Goal: Contribute content

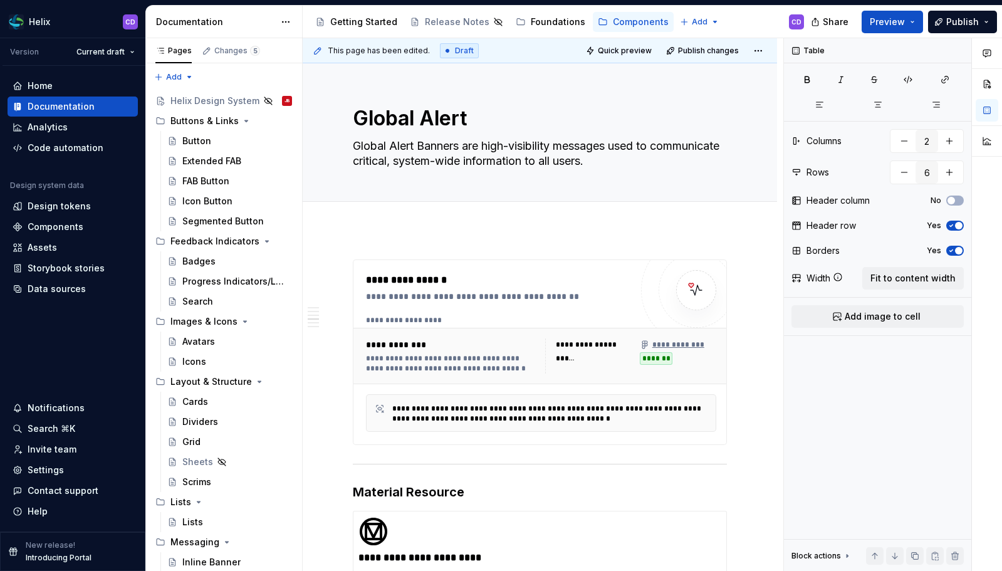
scroll to position [1138, 0]
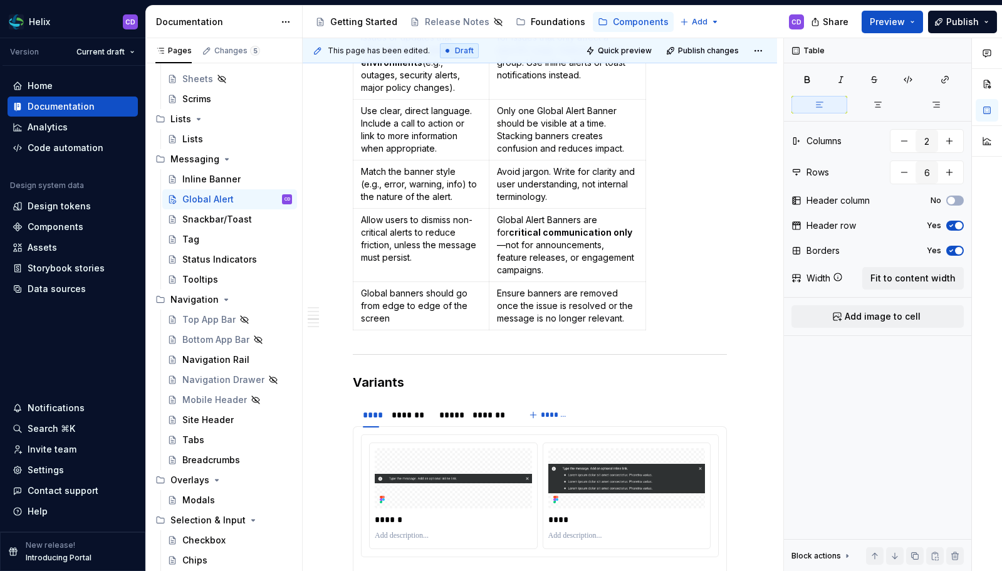
click at [716, 271] on div "Do Don’t Only display banners for issues or updates that affect all users or en…" at bounding box center [540, 162] width 374 height 345
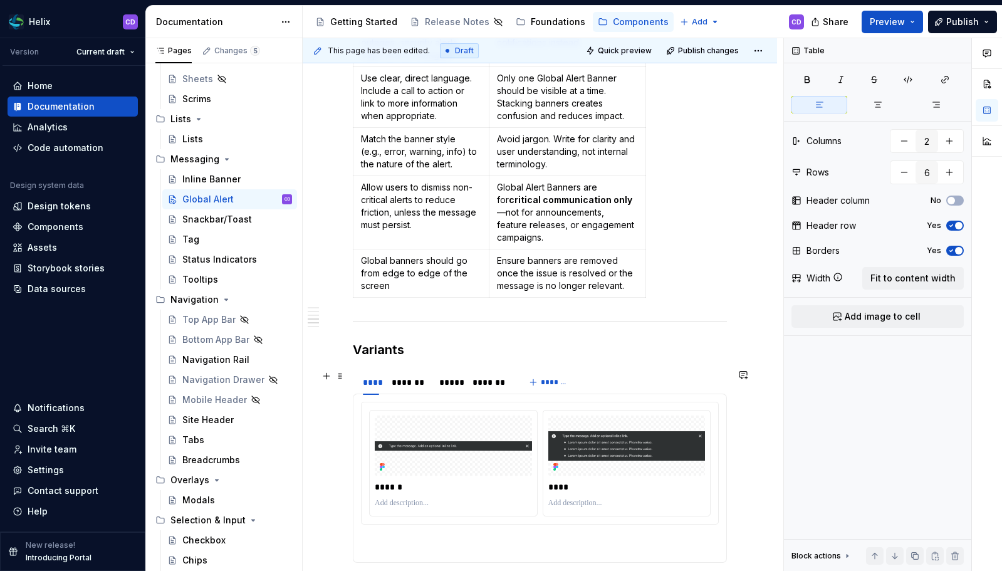
scroll to position [1132, 0]
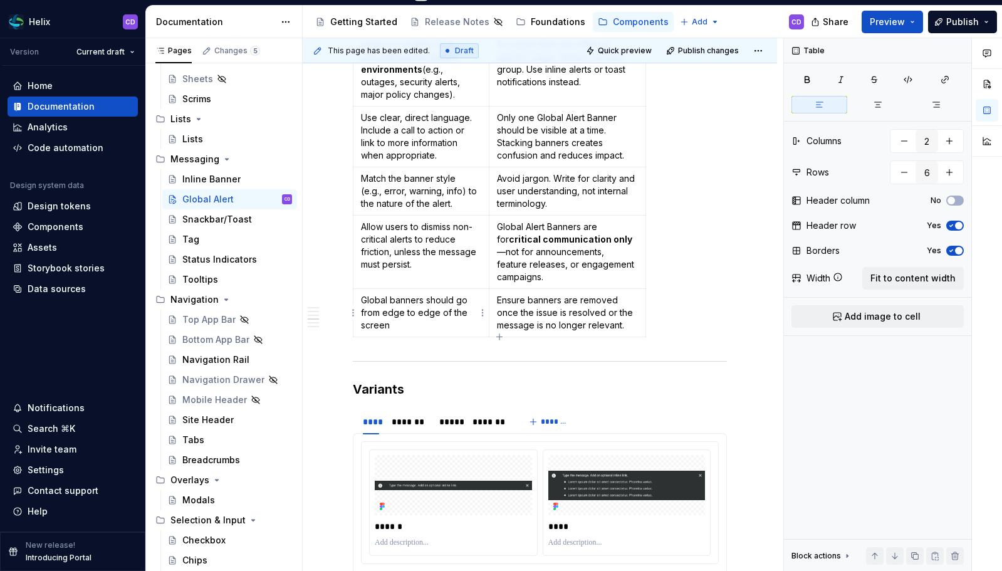
click at [457, 301] on p "Global banners should go from edge to edge of the screen" at bounding box center [421, 313] width 120 height 38
click at [449, 240] on p "Allow users to dismiss non-critical alerts to reduce friction, unless the messa…" at bounding box center [421, 246] width 120 height 50
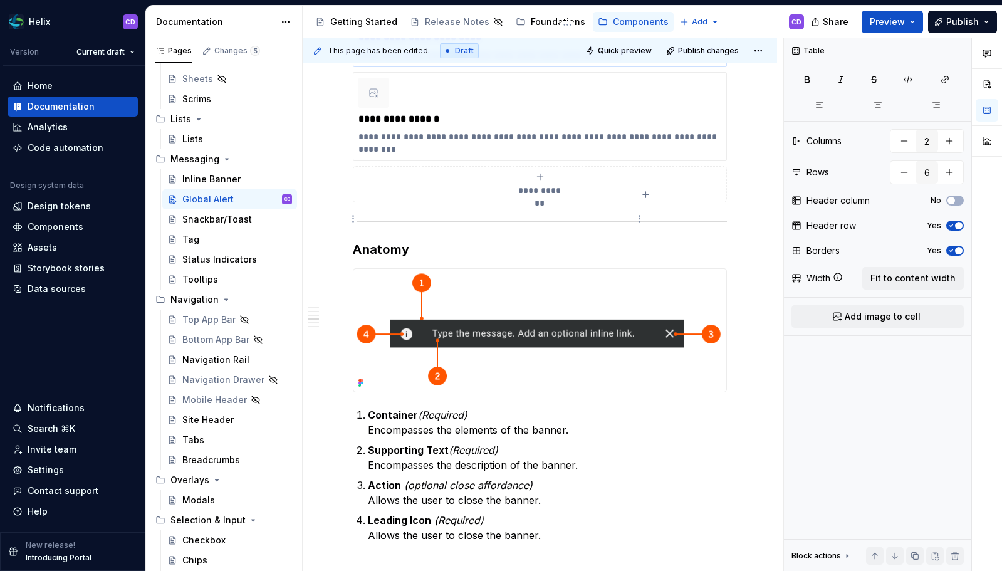
scroll to position [333, 0]
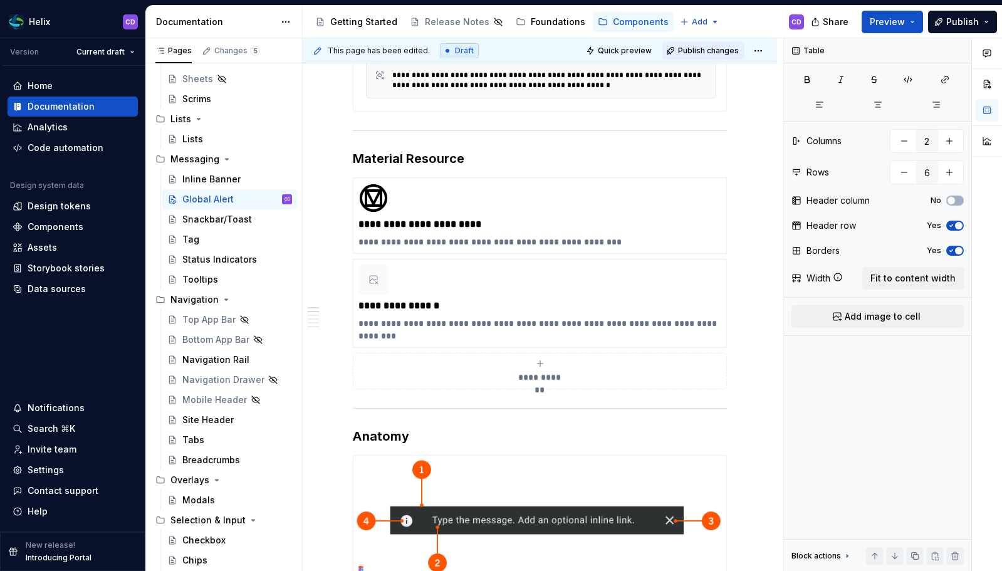
click at [700, 54] on span "Publish changes" at bounding box center [708, 51] width 61 height 10
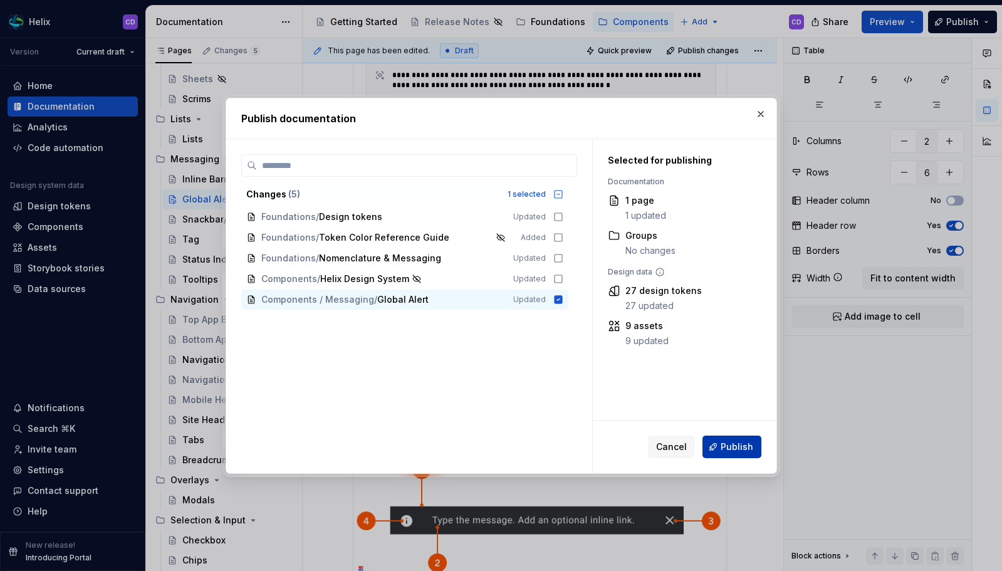
click at [724, 445] on span "Publish" at bounding box center [737, 446] width 33 height 13
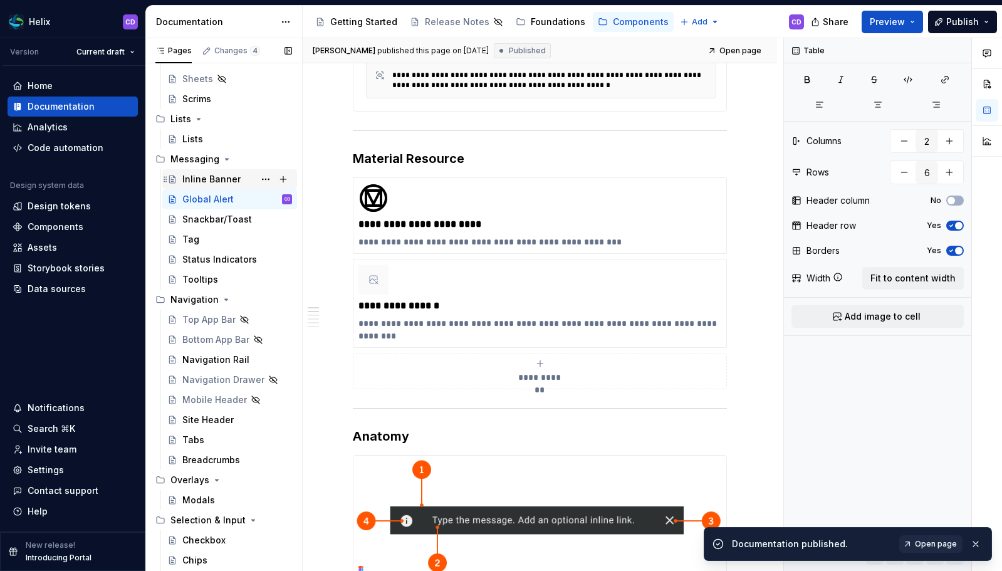
scroll to position [0, 0]
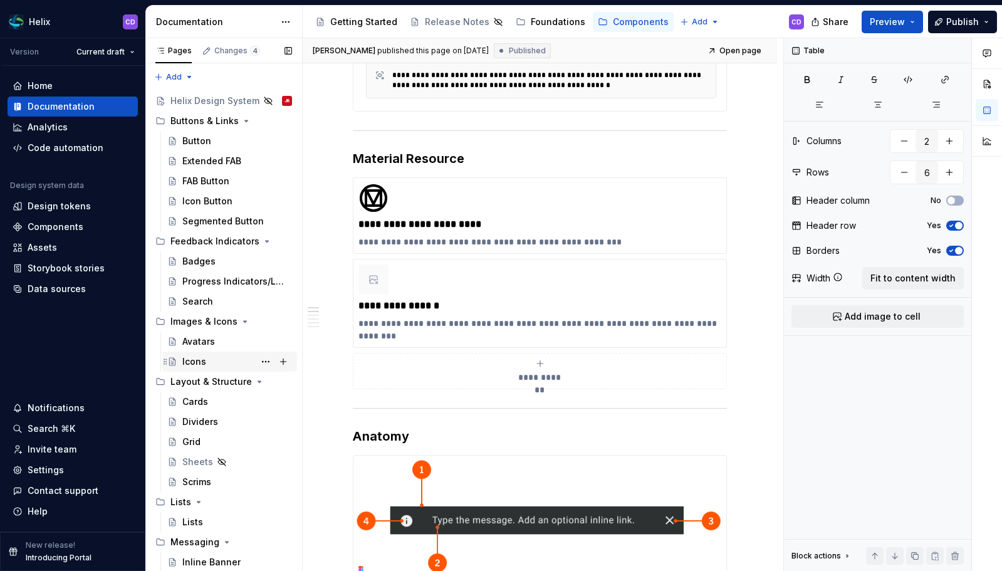
click at [213, 356] on div "Icons" at bounding box center [237, 362] width 110 height 18
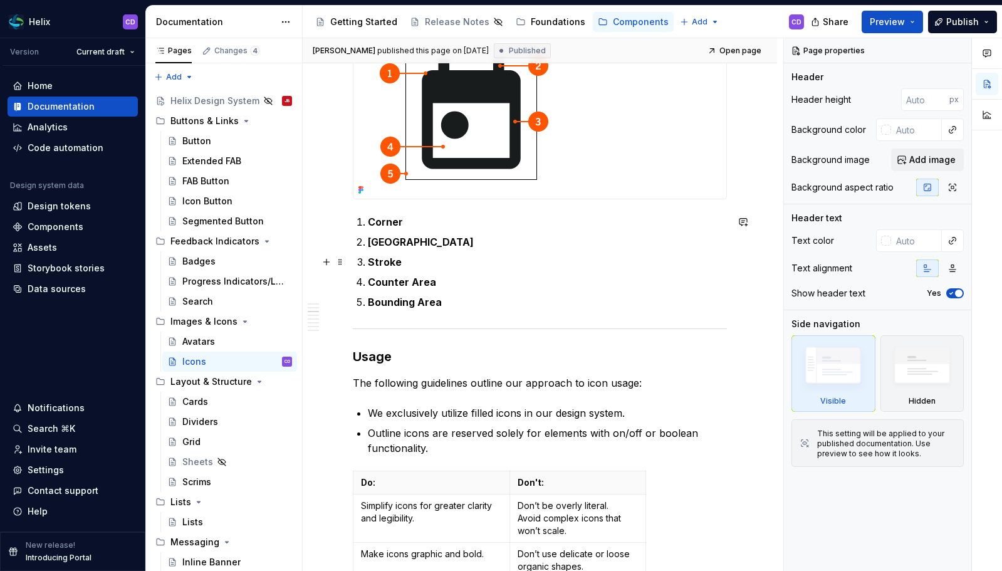
scroll to position [833, 0]
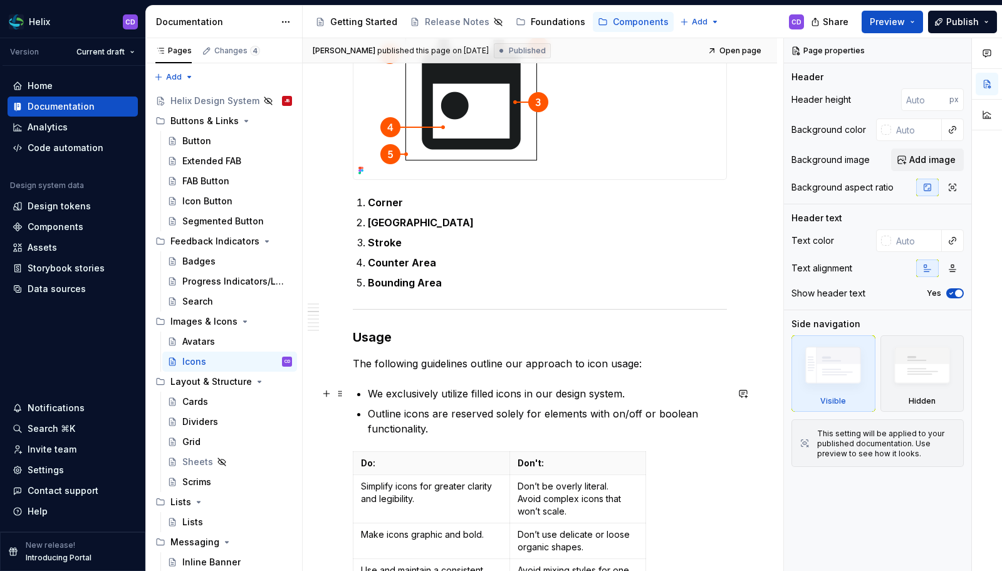
click at [472, 395] on p "We exclusively utilize filled icons in our design system." at bounding box center [547, 393] width 359 height 15
type textarea "*"
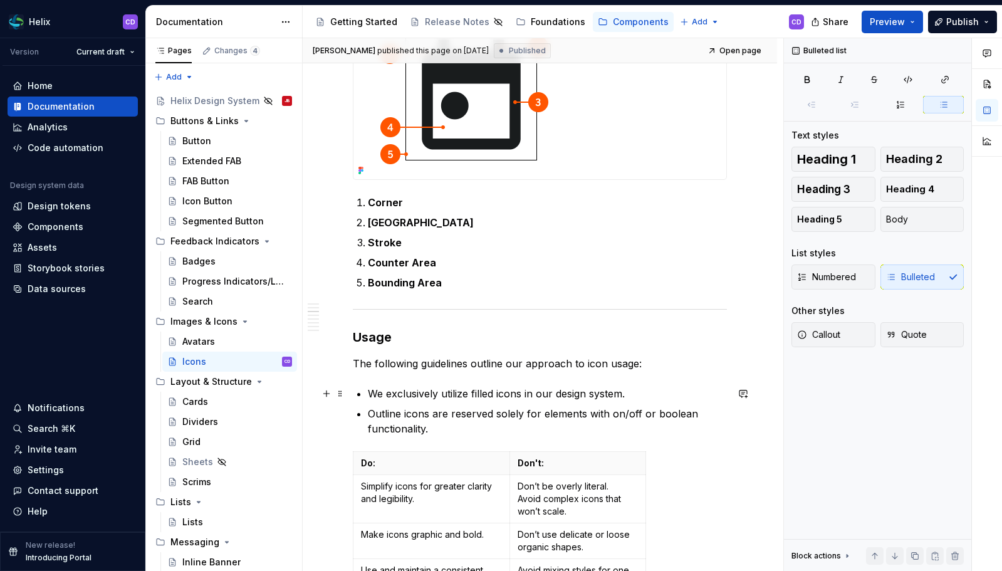
click at [497, 395] on p "We exclusively utilize filled icons in our design system." at bounding box center [547, 393] width 359 height 15
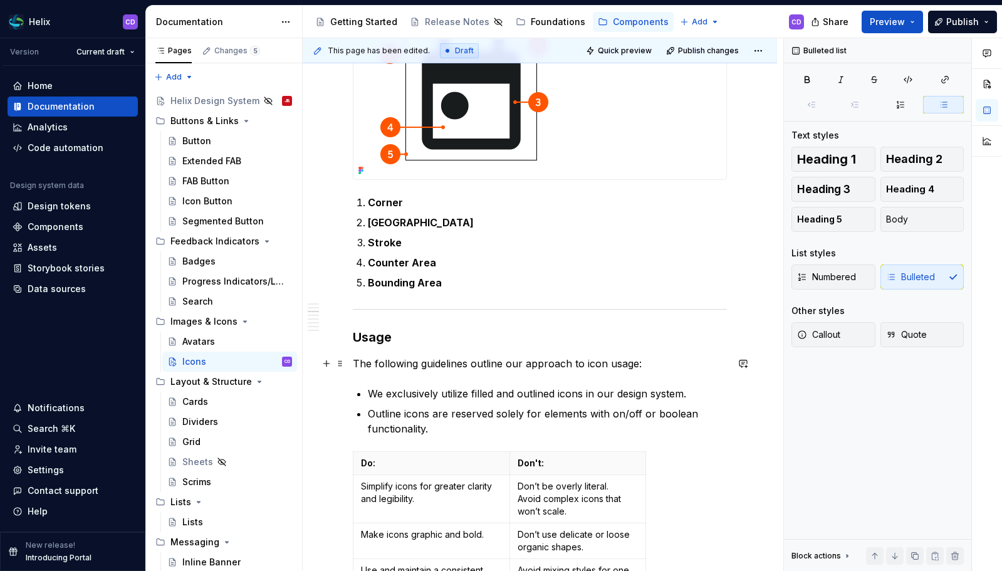
click at [508, 362] on p "The following guidelines outline our approach to icon usage:" at bounding box center [540, 363] width 374 height 15
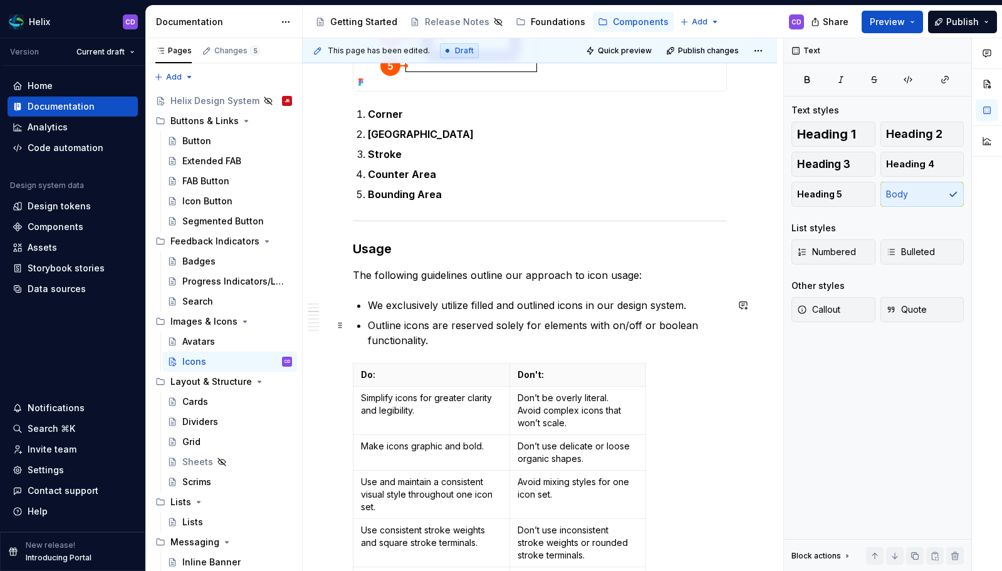
scroll to position [928, 0]
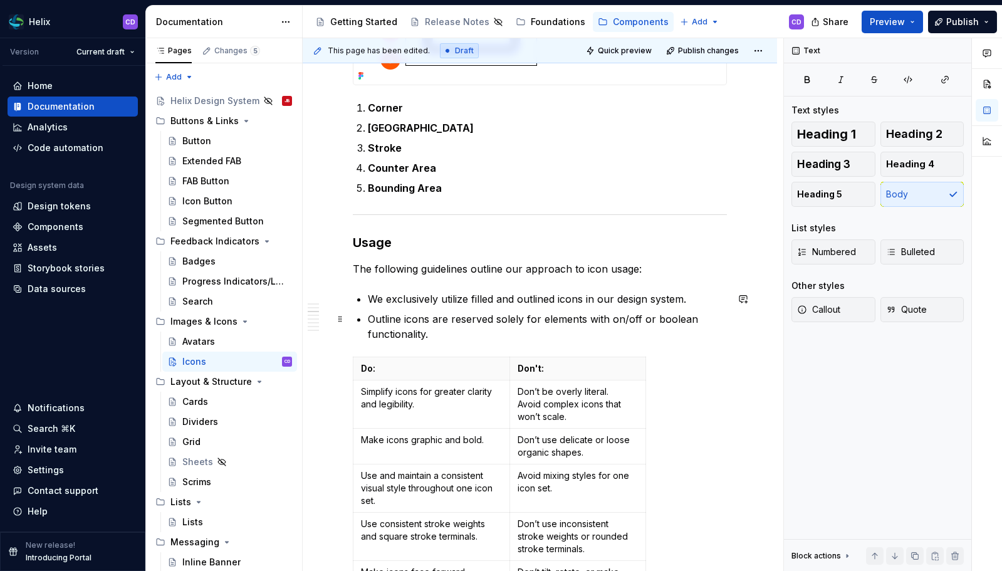
click at [449, 335] on p "Outline icons are reserved solely for elements with on/off or boolean functiona…" at bounding box center [547, 326] width 359 height 30
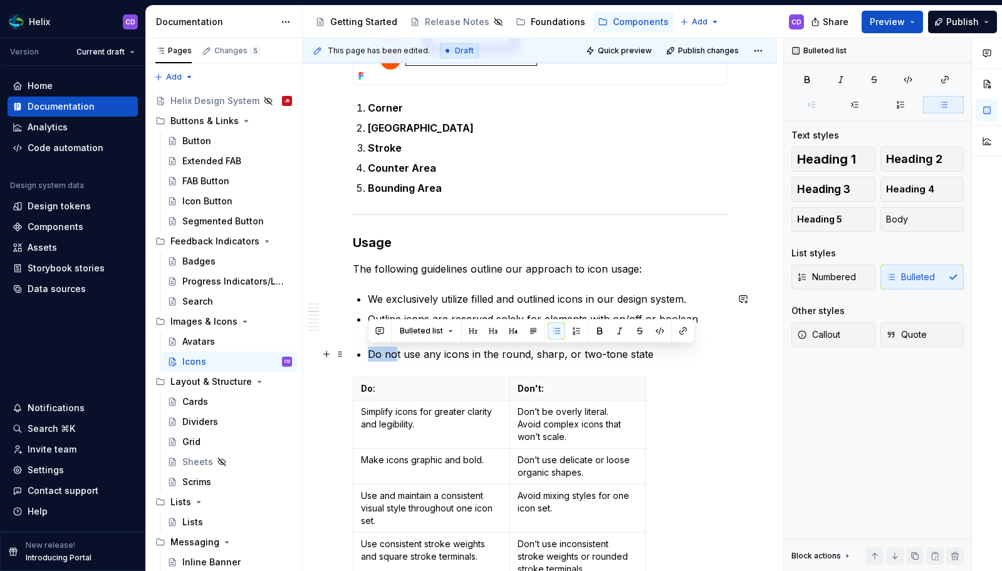
drag, startPoint x: 368, startPoint y: 357, endPoint x: 397, endPoint y: 357, distance: 28.2
click at [397, 357] on p "Do not use any icons in the round, sharp, or two-tone state" at bounding box center [547, 353] width 359 height 15
click at [596, 327] on button "button" at bounding box center [600, 331] width 18 height 18
drag, startPoint x: 400, startPoint y: 356, endPoint x: 394, endPoint y: 357, distance: 6.4
click at [394, 357] on p "Do no t use any icons in the round, sharp, or two-tone state" at bounding box center [547, 353] width 359 height 15
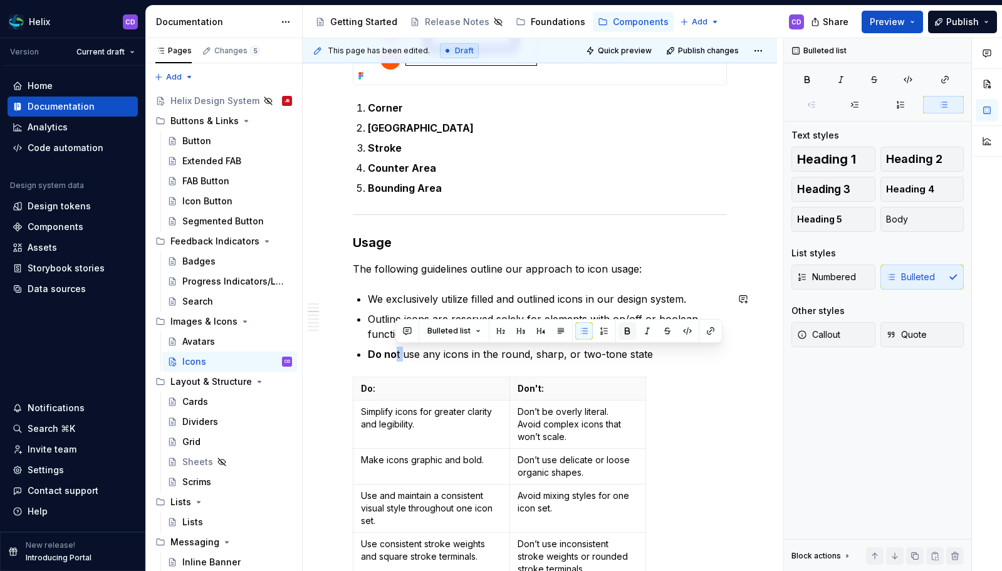
click at [627, 333] on button "button" at bounding box center [627, 331] width 18 height 18
click at [620, 354] on p "Do not use any icons in the round, sharp, or two-tone state" at bounding box center [547, 353] width 359 height 15
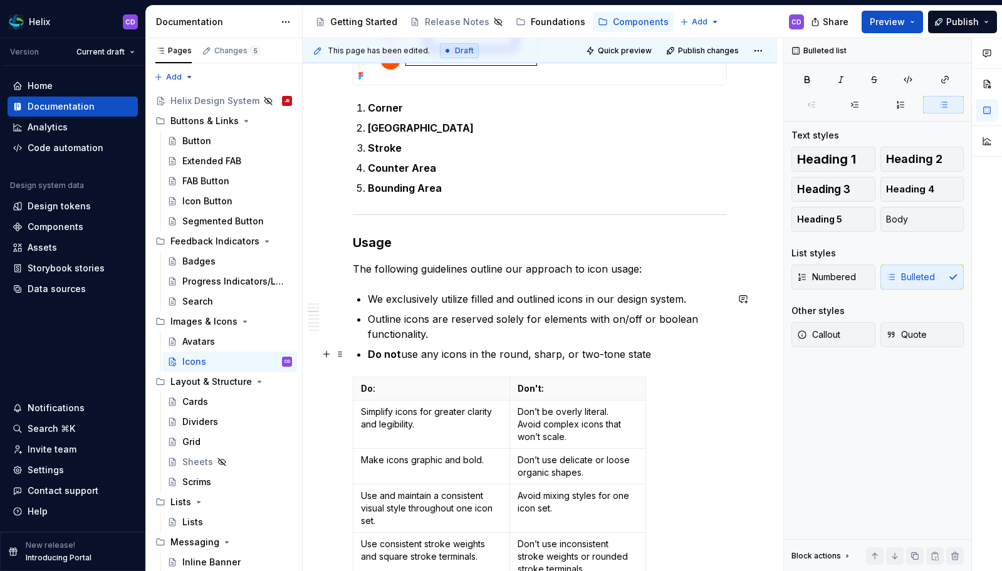
click at [660, 354] on p "Do not use any icons in the round, sharp, or two-tone state" at bounding box center [547, 353] width 359 height 15
click at [694, 55] on span "Publish changes" at bounding box center [708, 51] width 61 height 10
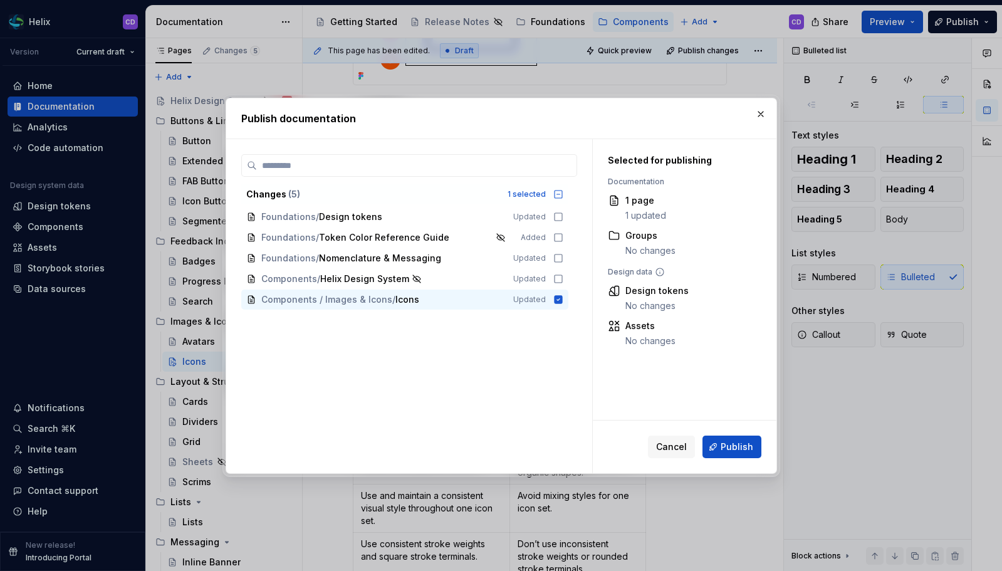
click at [737, 445] on span "Publish" at bounding box center [737, 446] width 33 height 13
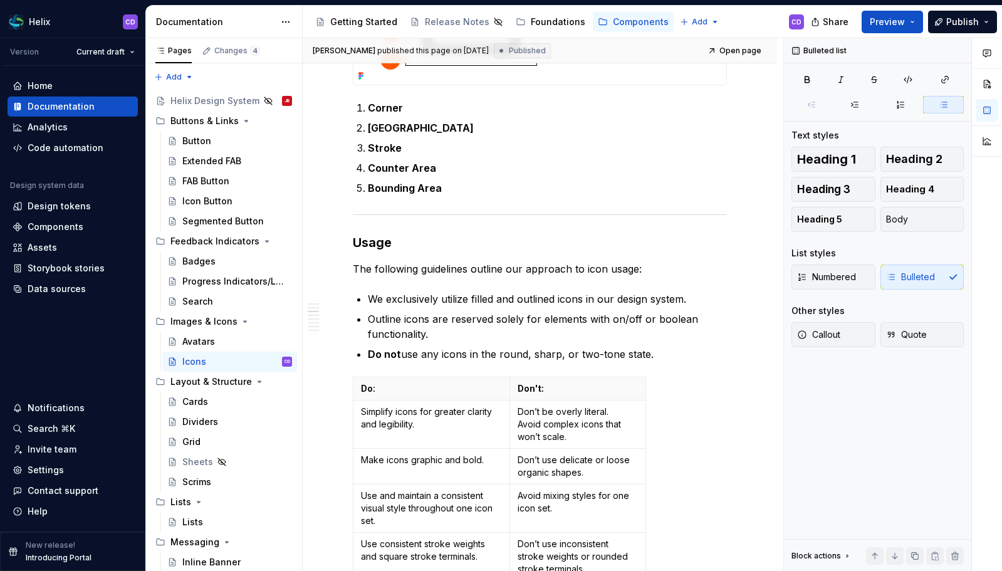
type textarea "*"
